Goal: Task Accomplishment & Management: Manage account settings

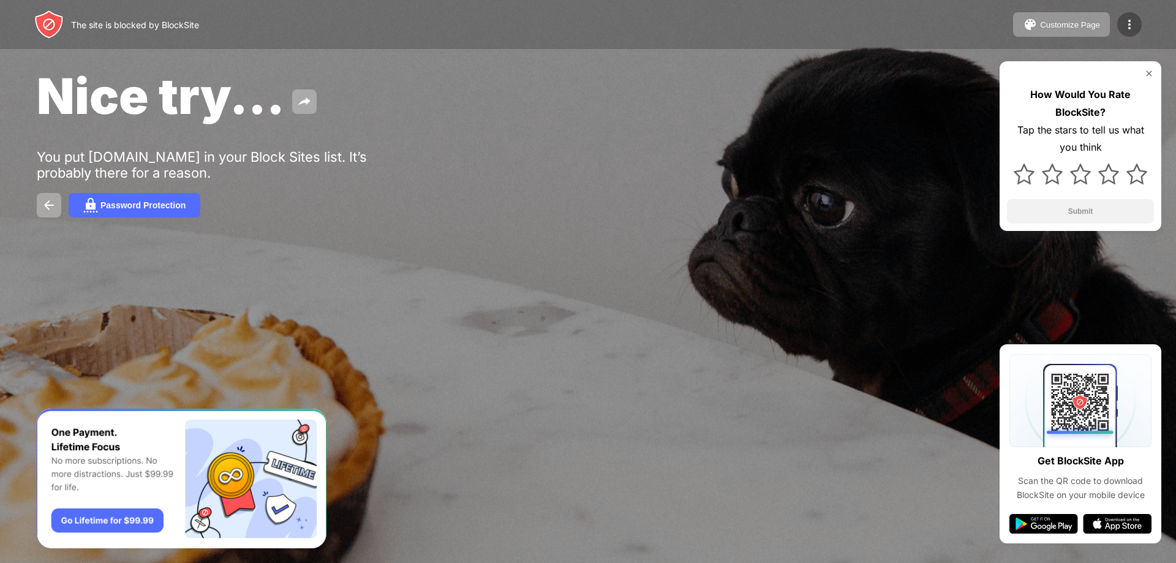
click at [1133, 21] on img at bounding box center [1129, 24] width 15 height 15
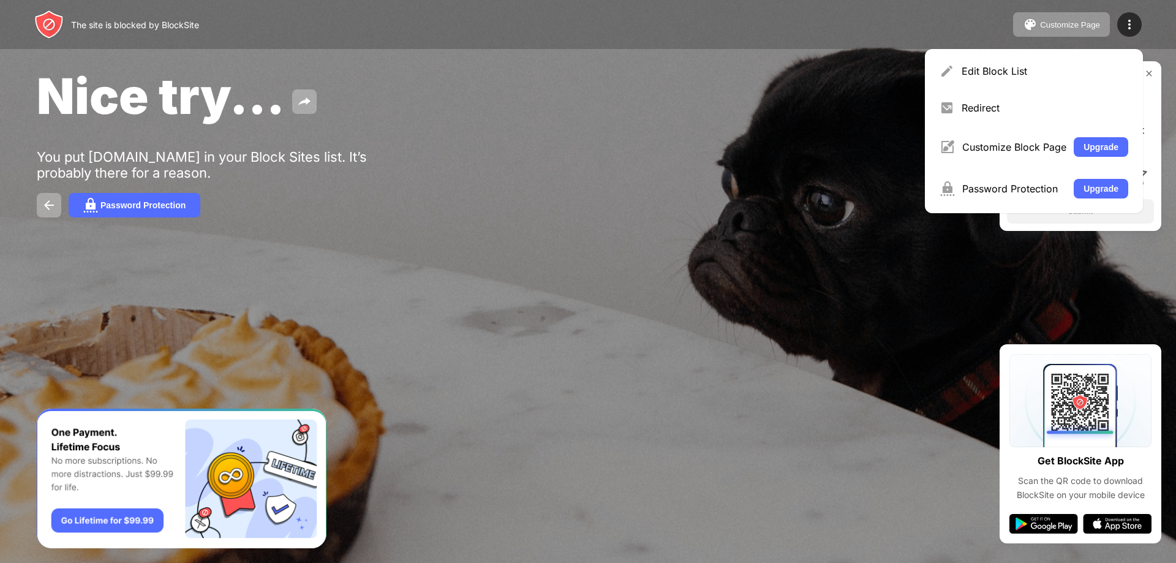
click at [1042, 517] on img at bounding box center [1044, 524] width 69 height 20
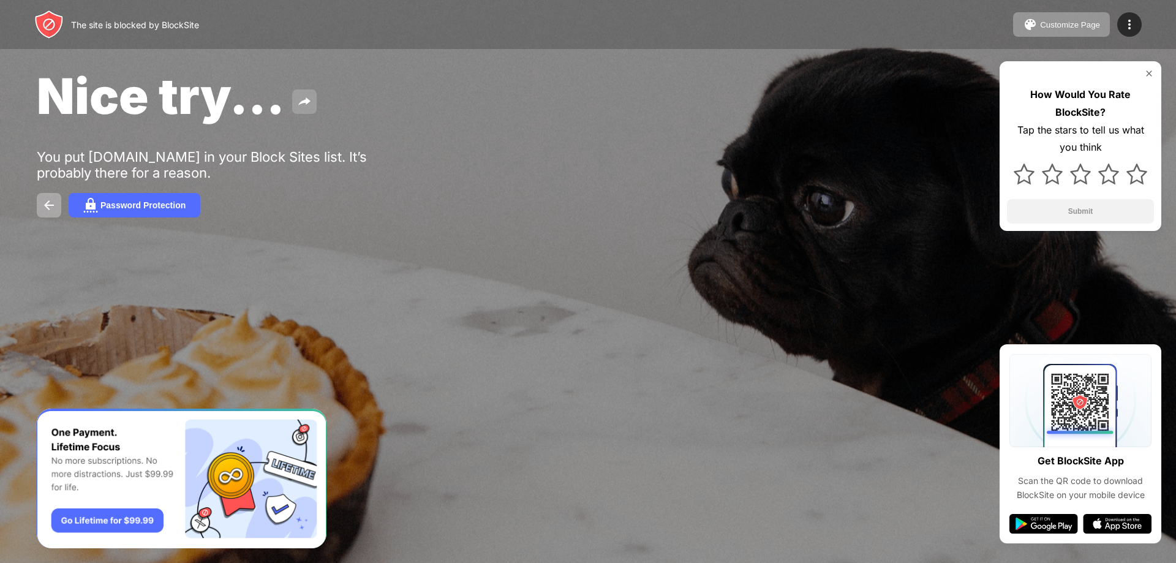
click at [303, 105] on img at bounding box center [304, 101] width 15 height 15
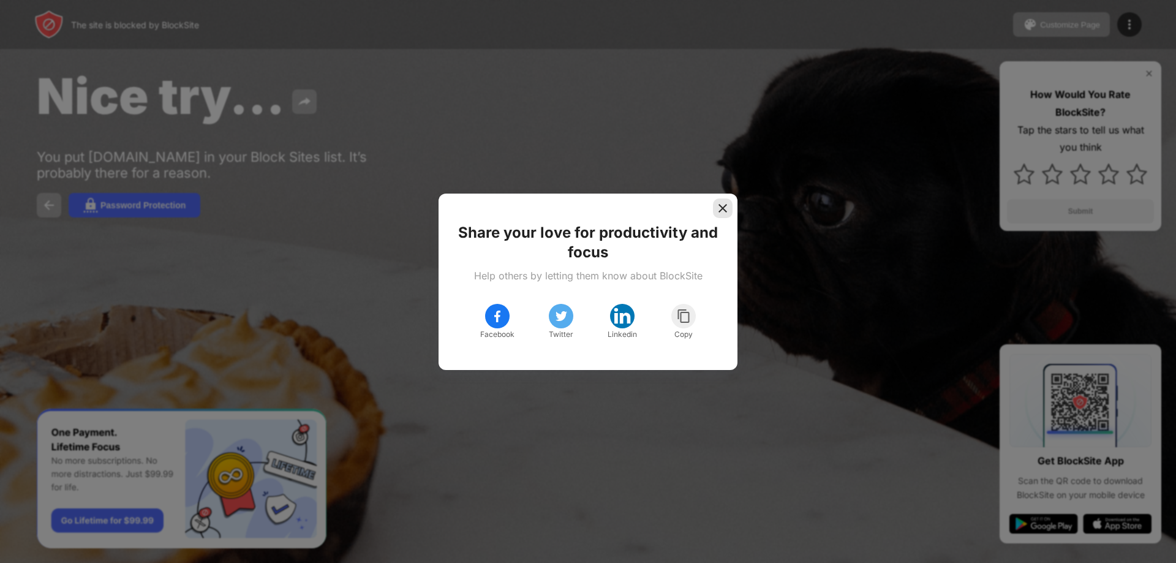
click at [727, 205] on img at bounding box center [723, 208] width 12 height 12
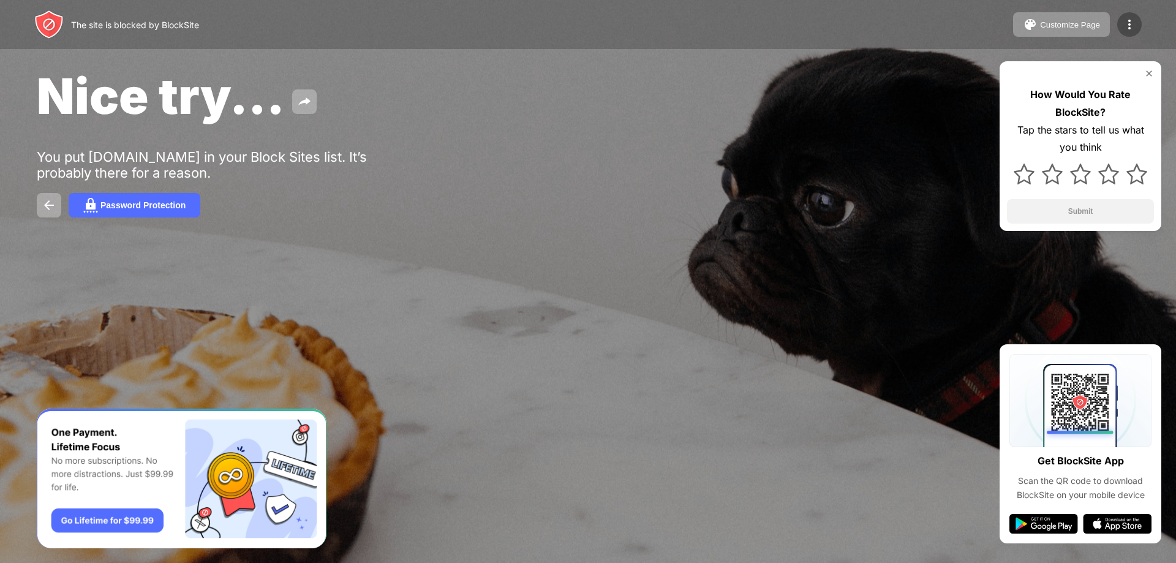
click at [1137, 23] on div at bounding box center [1129, 24] width 25 height 25
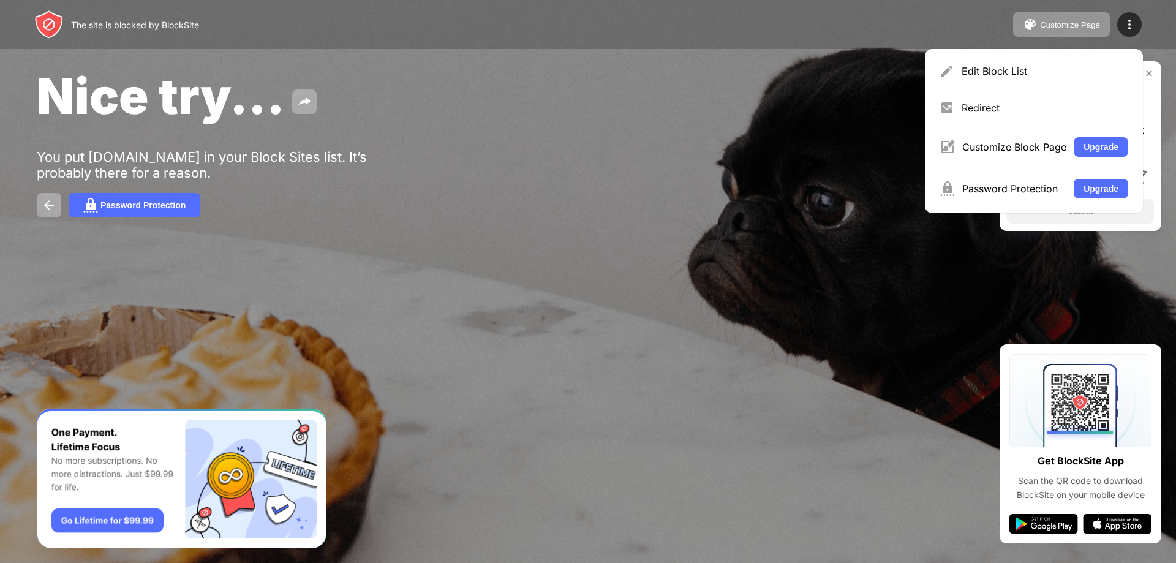
click at [640, 27] on div "The site is blocked by BlockSite Customize Page Edit Block List Redirect Custom…" at bounding box center [588, 24] width 1176 height 49
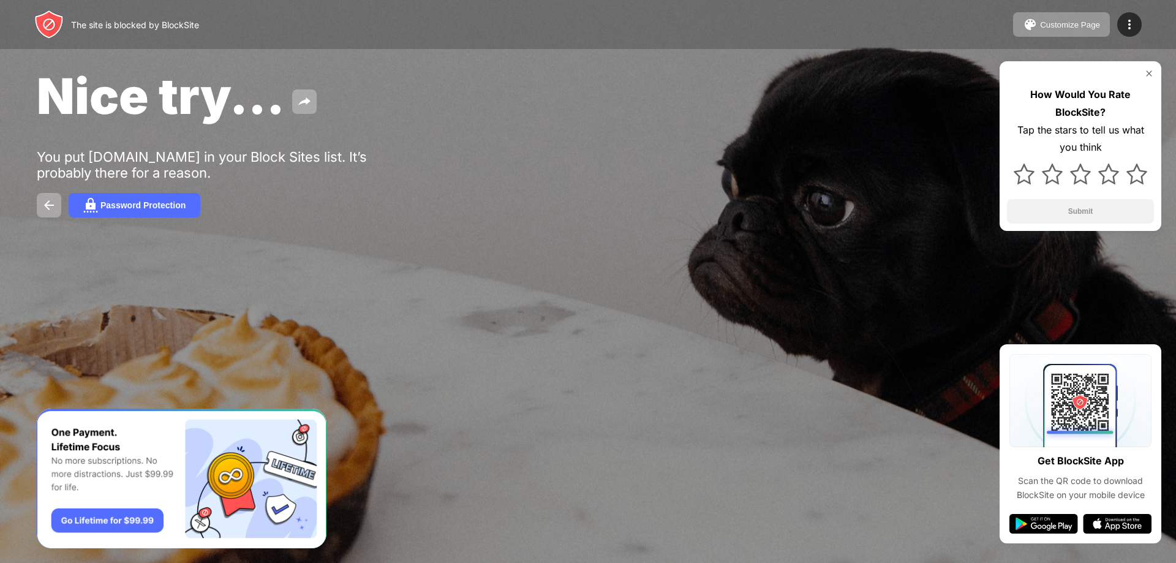
click at [116, 26] on div "The site is blocked by BlockSite" at bounding box center [135, 25] width 128 height 10
click at [1130, 18] on img at bounding box center [1129, 24] width 15 height 15
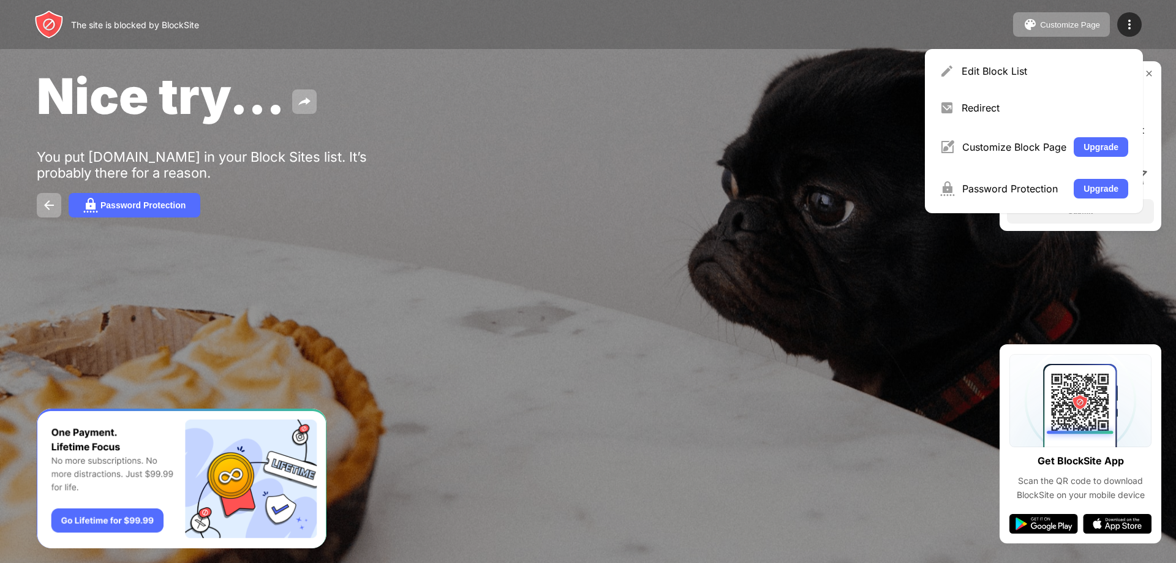
click at [930, 27] on div "The site is blocked by BlockSite Customize Page Edit Block List Redirect Custom…" at bounding box center [588, 24] width 1176 height 49
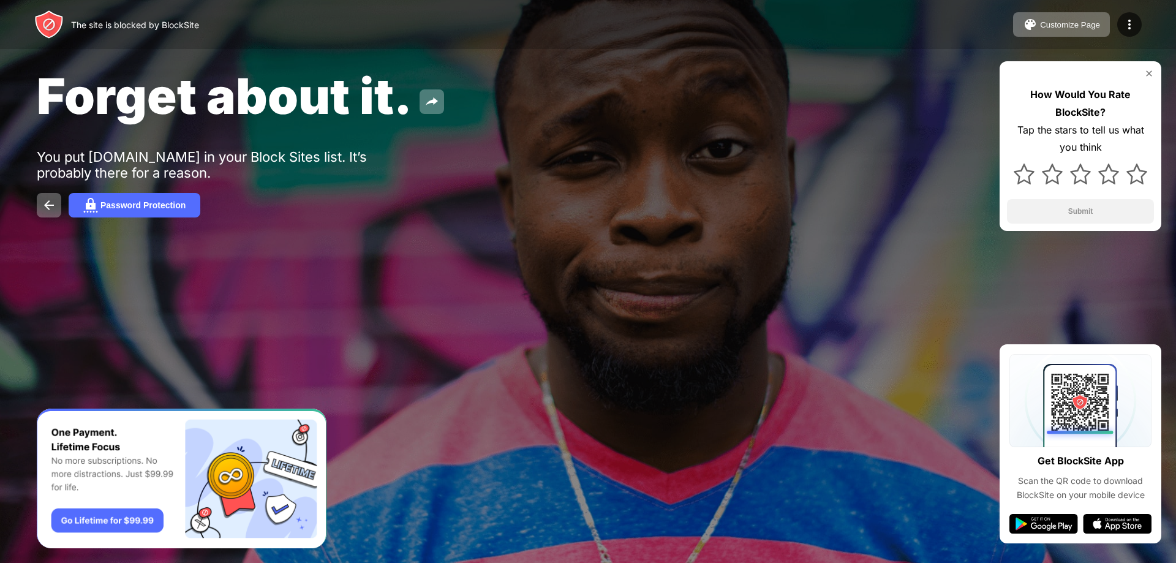
click at [1147, 75] on img at bounding box center [1149, 74] width 10 height 10
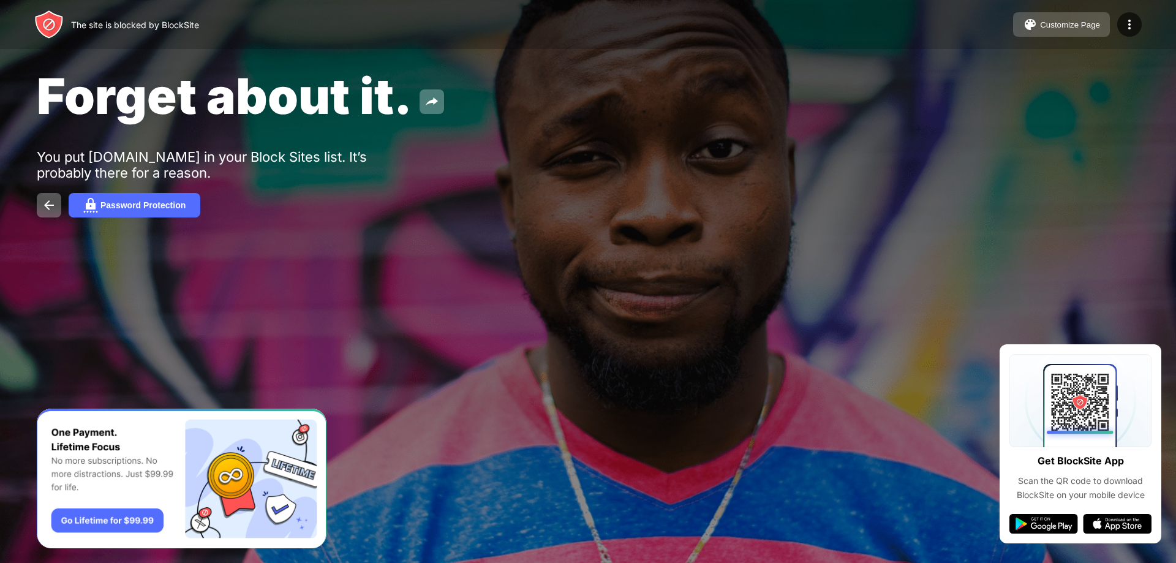
click at [1097, 17] on button "Customize Page" at bounding box center [1061, 24] width 97 height 25
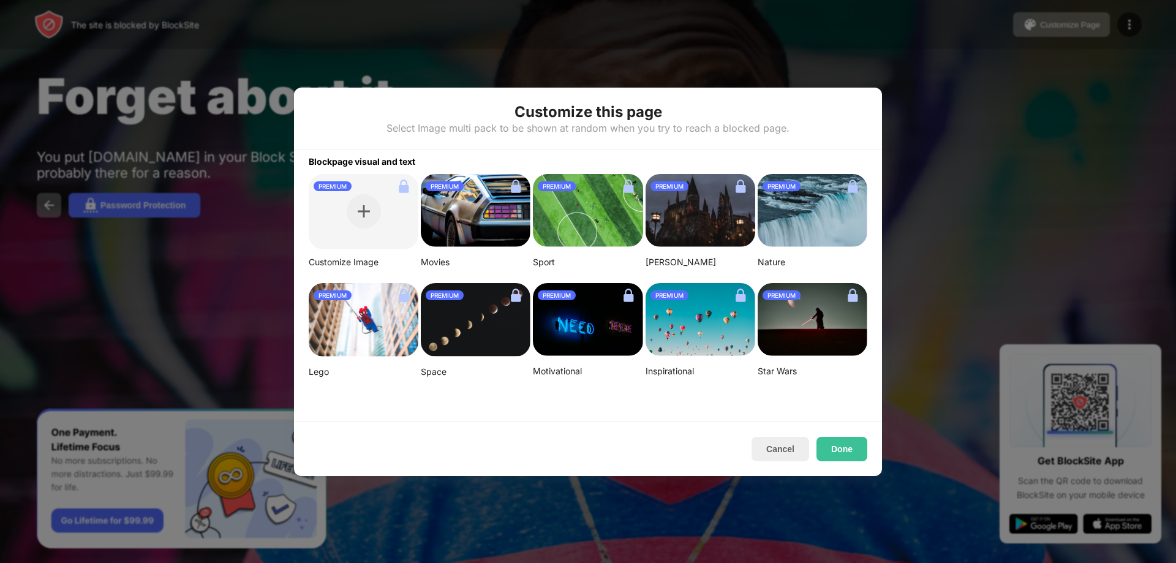
click at [909, 181] on div at bounding box center [588, 281] width 1176 height 563
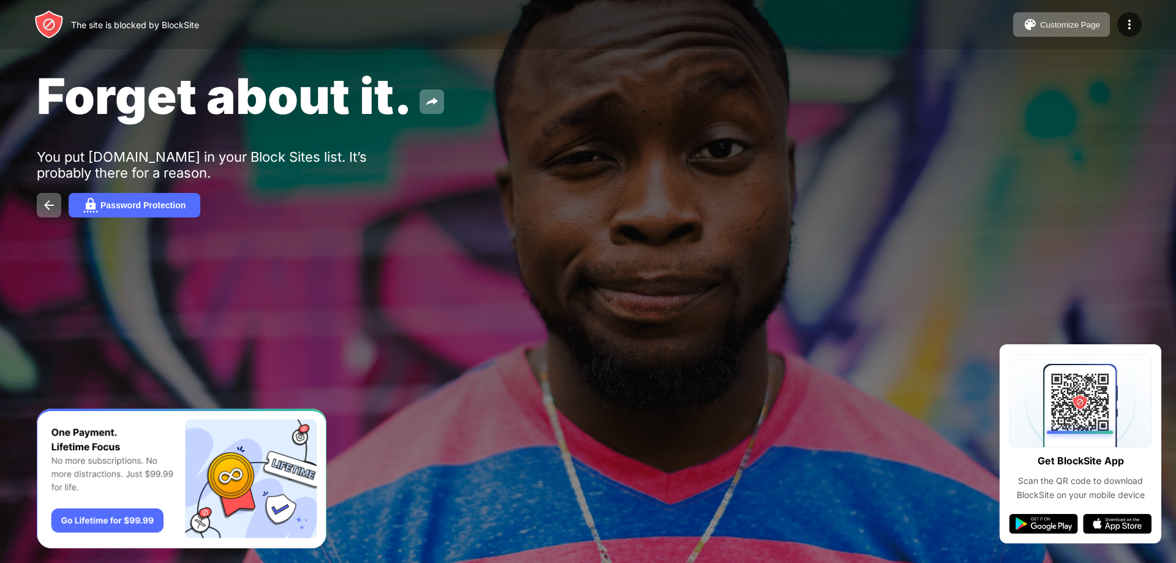
click at [66, 22] on div "The site is blocked by BlockSite" at bounding box center [116, 24] width 165 height 29
